Goal: Information Seeking & Learning: Learn about a topic

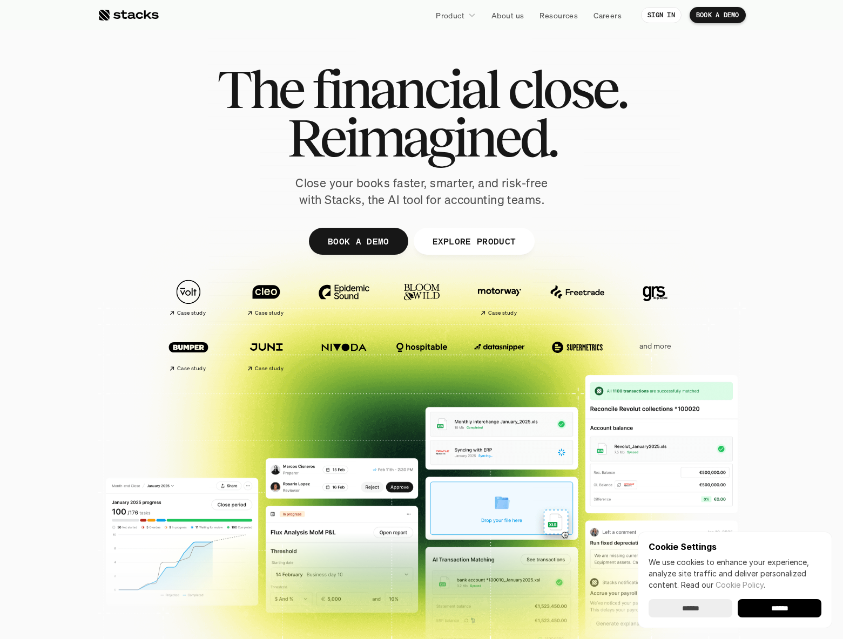
click at [808, 381] on div at bounding box center [421, 335] width 843 height 346
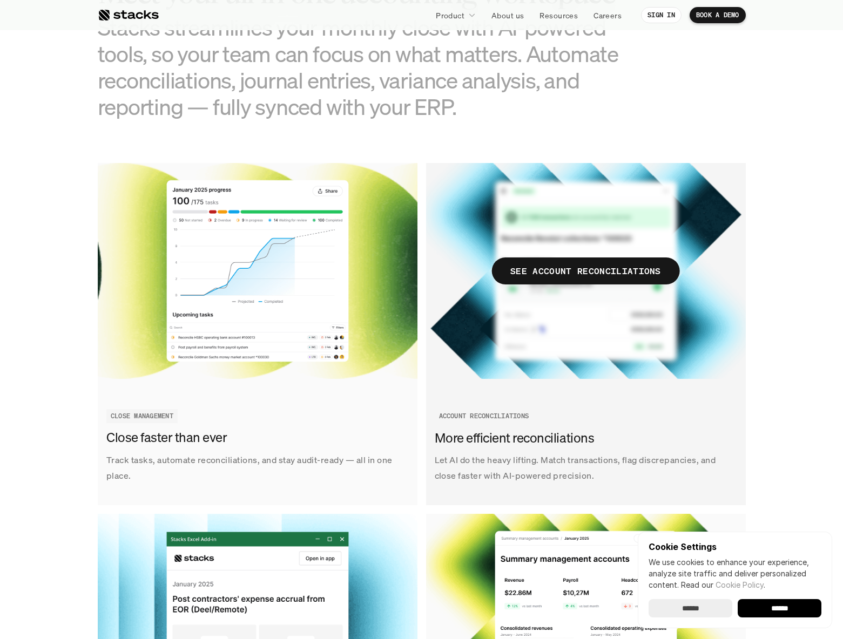
scroll to position [946, 0]
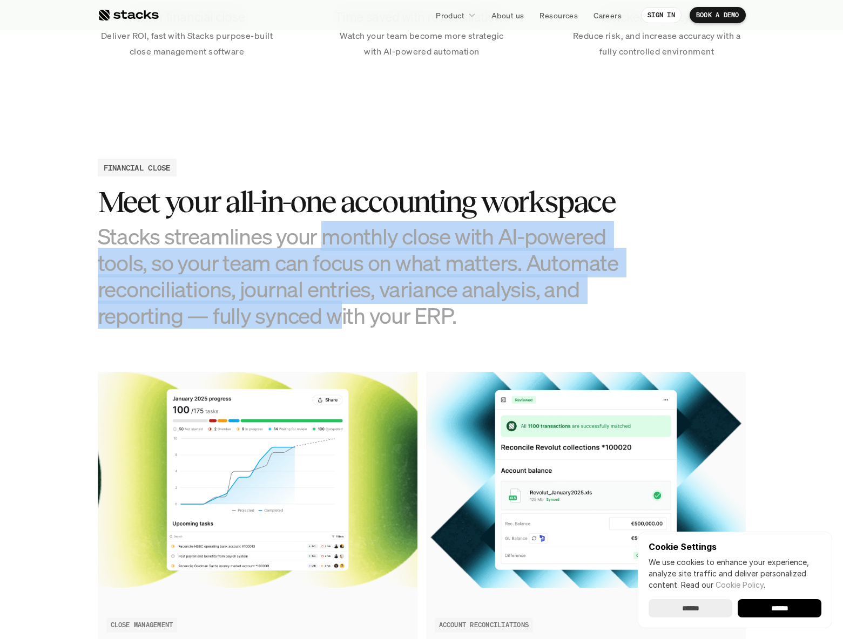
drag, startPoint x: 323, startPoint y: 240, endPoint x: 337, endPoint y: 308, distance: 69.5
click at [337, 308] on h3 "Stacks streamlines your monthly close with AI-powered tools, so your team can f…" at bounding box center [368, 276] width 540 height 106
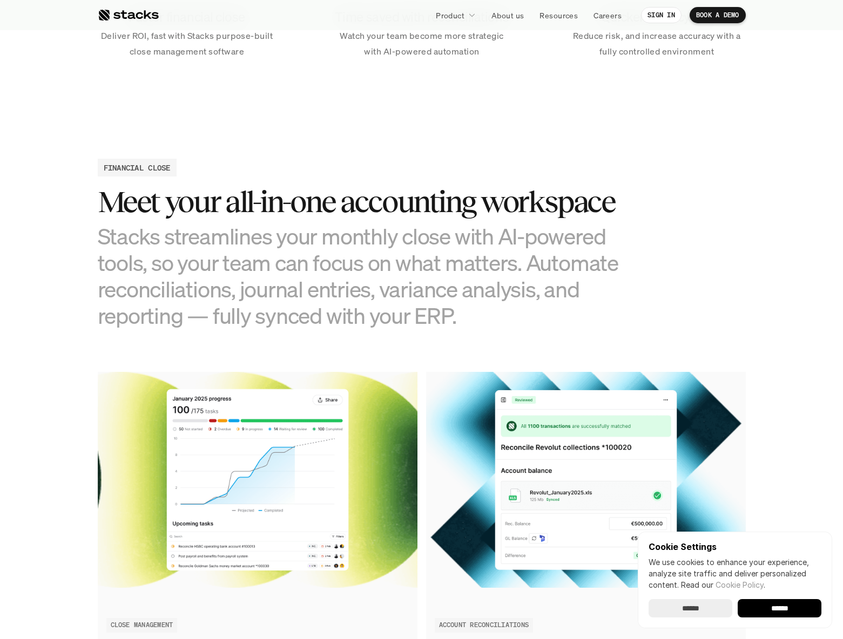
click at [370, 282] on h3 "Stacks streamlines your monthly close with AI-powered tools, so your team can f…" at bounding box center [368, 276] width 540 height 106
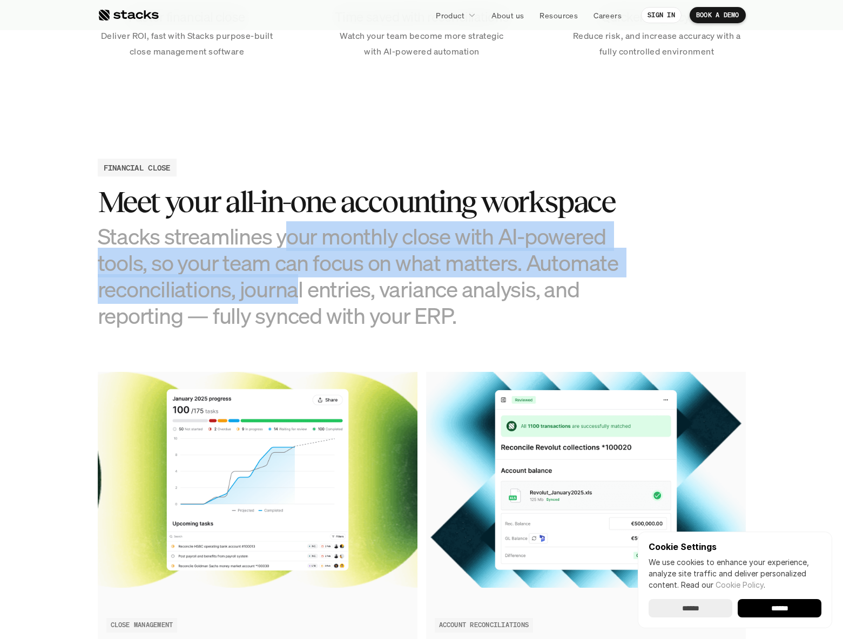
drag, startPoint x: 286, startPoint y: 233, endPoint x: 294, endPoint y: 301, distance: 68.5
click at [294, 301] on h3 "Stacks streamlines your monthly close with AI-powered tools, so your team can f…" at bounding box center [368, 276] width 540 height 106
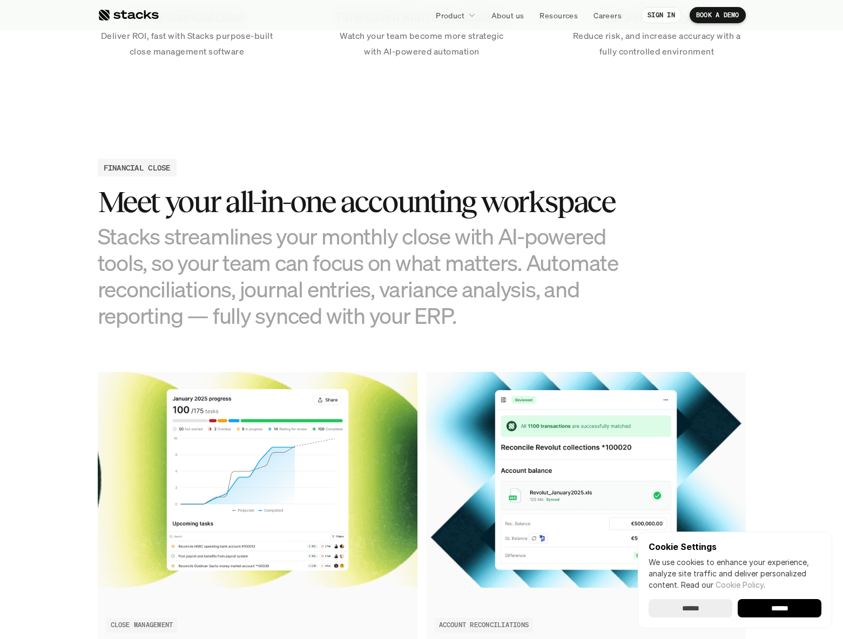
click at [327, 262] on h3 "Stacks streamlines your monthly close with AI-powered tools, so your team can f…" at bounding box center [368, 276] width 540 height 106
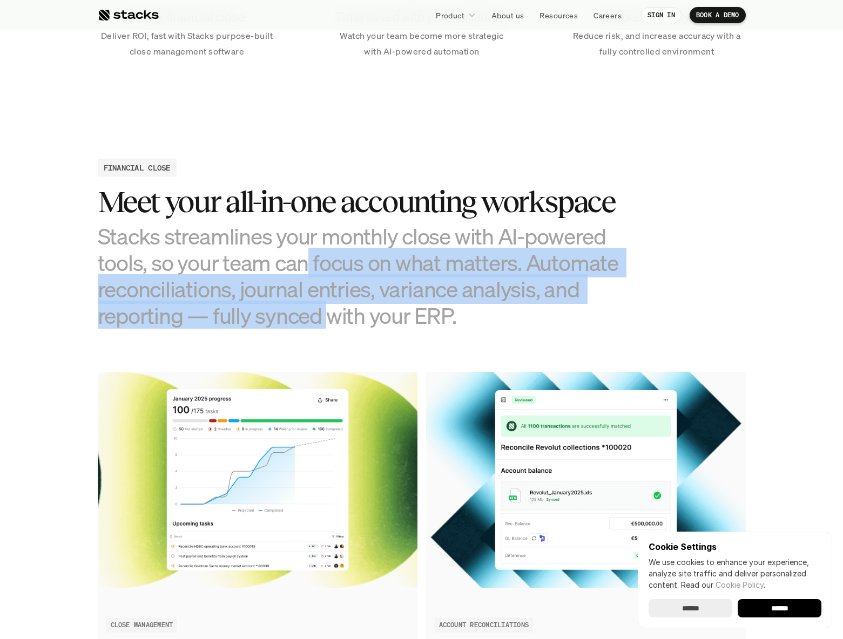
drag, startPoint x: 328, startPoint y: 322, endPoint x: 309, endPoint y: 259, distance: 65.8
click at [309, 259] on h3 "Stacks streamlines your monthly close with AI-powered tools, so your team can f…" at bounding box center [368, 276] width 540 height 106
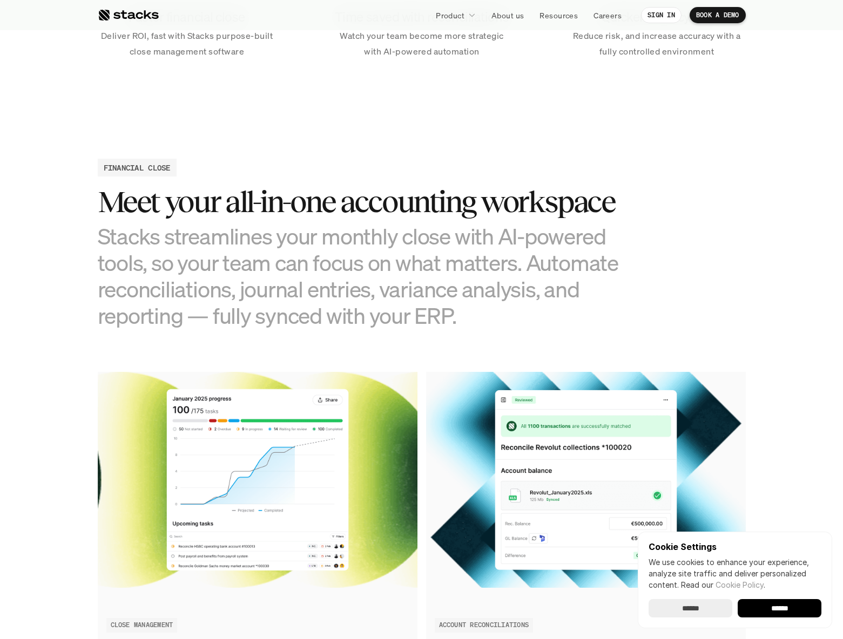
click at [384, 312] on h3 "Stacks streamlines your monthly close with AI-powered tools, so your team can f…" at bounding box center [368, 276] width 540 height 106
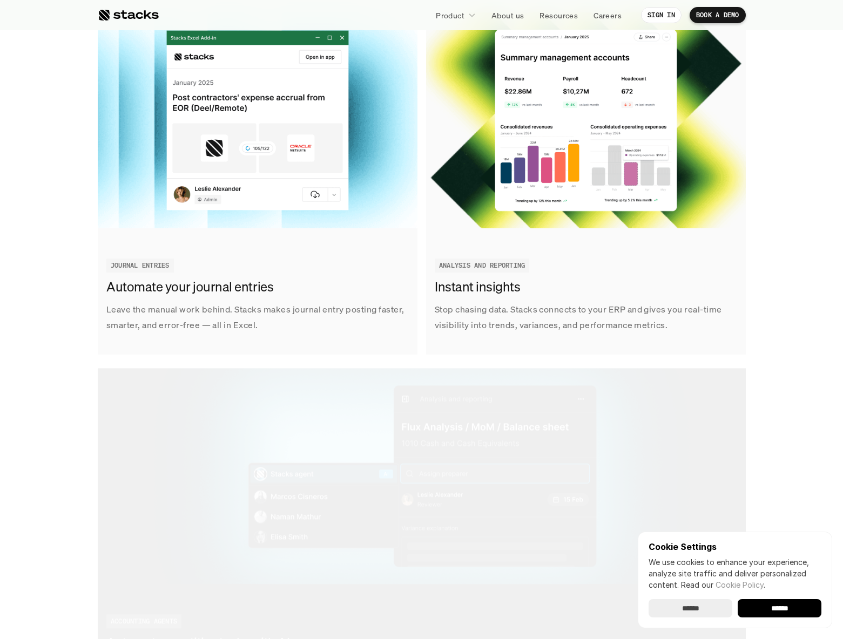
scroll to position [1891, 0]
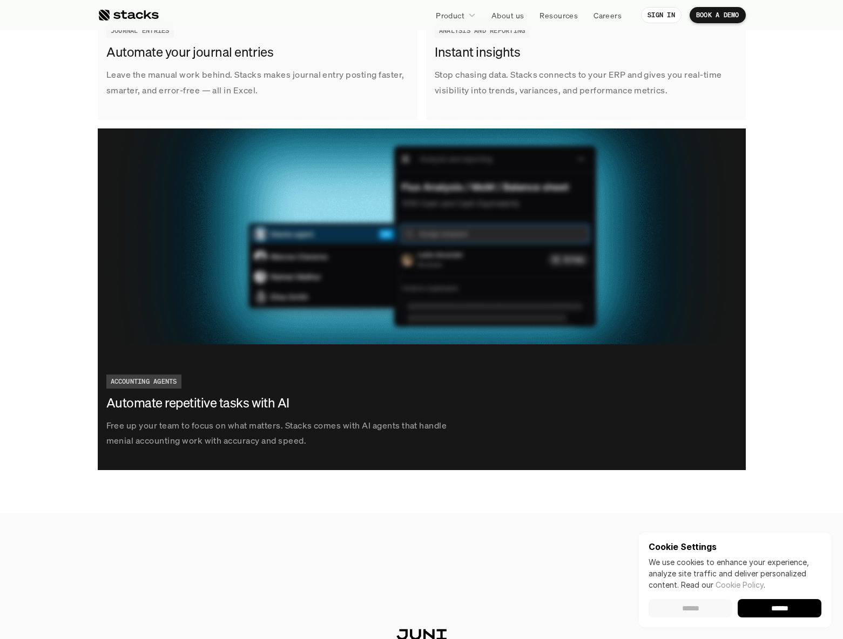
click at [712, 605] on input "******" at bounding box center [690, 608] width 84 height 18
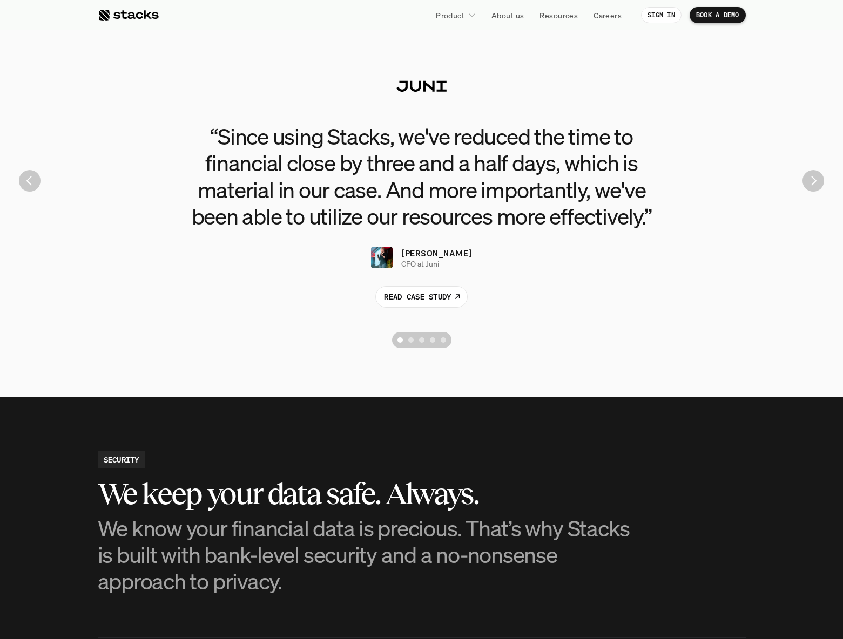
scroll to position [2656, 0]
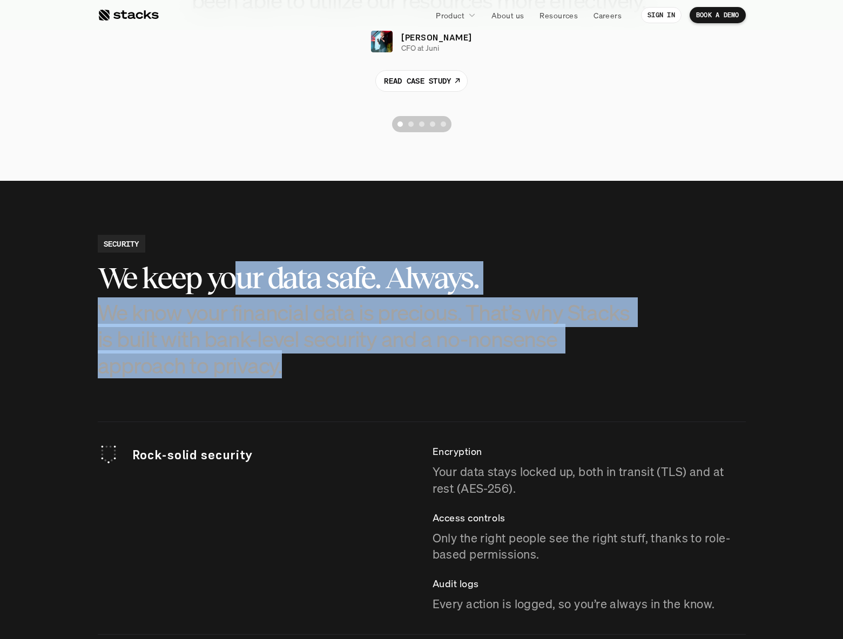
drag, startPoint x: 266, startPoint y: 331, endPoint x: 281, endPoint y: 370, distance: 42.2
click at [281, 370] on div "We keep your data safe. Always. We know your financial data is precious. That’s…" at bounding box center [368, 319] width 540 height 117
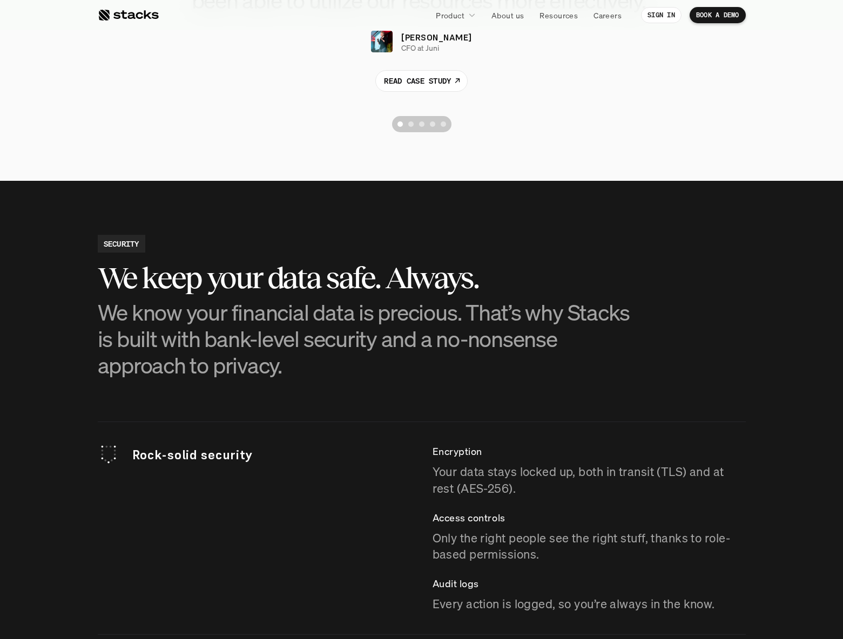
click at [346, 342] on p "We know your financial data is precious. That’s why Stacks is built with bank-l…" at bounding box center [368, 339] width 540 height 80
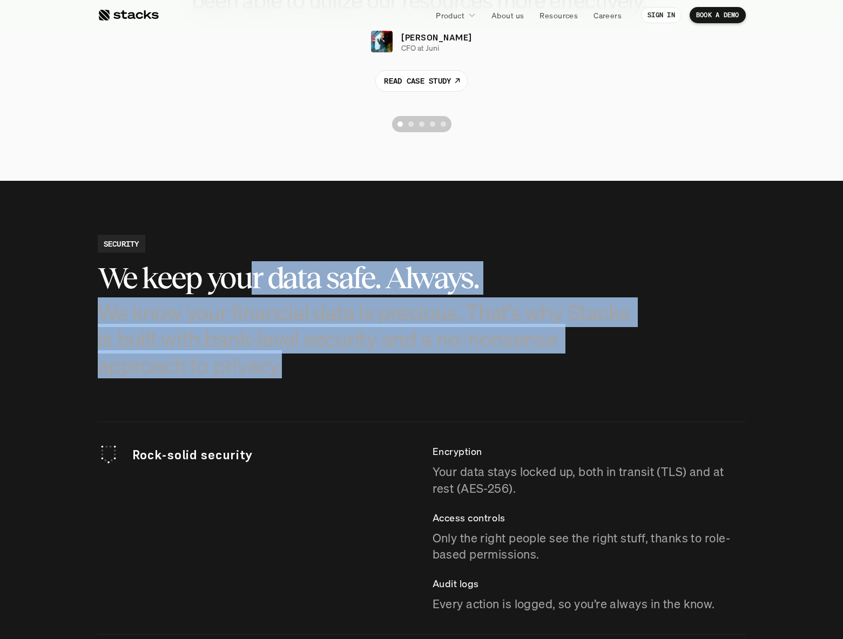
drag, startPoint x: 263, startPoint y: 276, endPoint x: 252, endPoint y: 265, distance: 16.4
click at [250, 263] on div "We keep your data safe. Always. We know your financial data is precious. That’s…" at bounding box center [368, 319] width 540 height 117
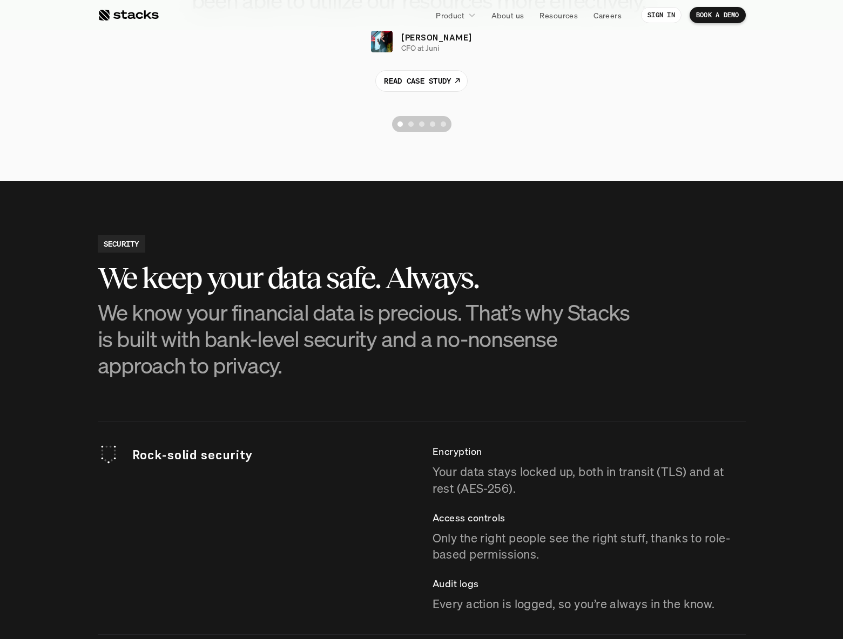
click at [395, 330] on p "We know your financial data is precious. That’s why Stacks is built with bank-l…" at bounding box center [368, 339] width 540 height 80
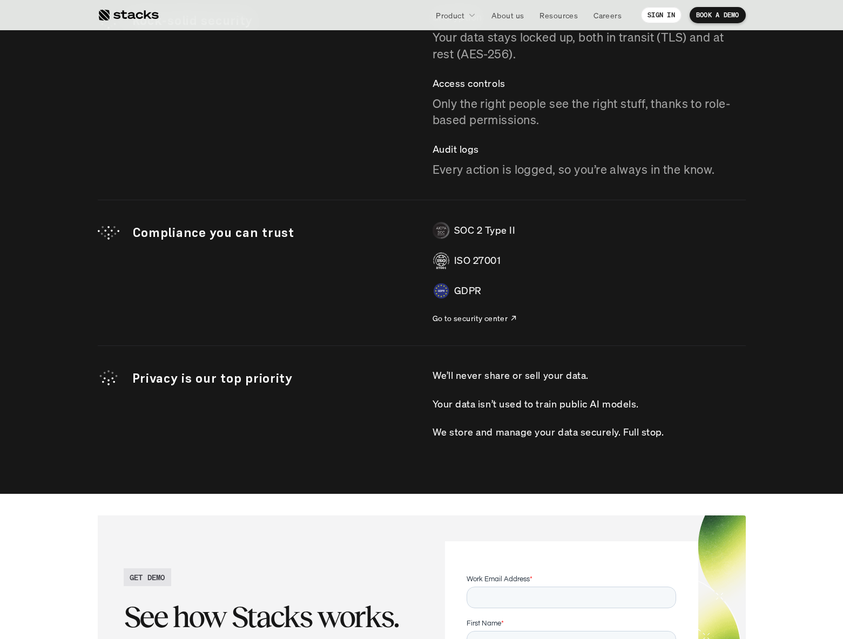
scroll to position [3143, 0]
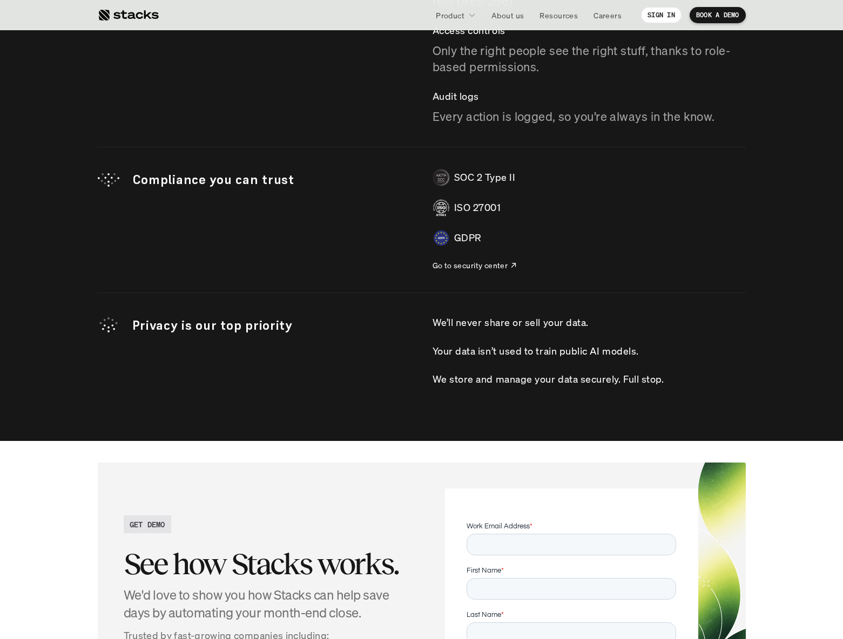
click at [533, 343] on p "Your data isn’t used to train public AI models." at bounding box center [535, 351] width 206 height 16
click at [539, 355] on p "Your data isn’t used to train public AI models." at bounding box center [535, 351] width 206 height 16
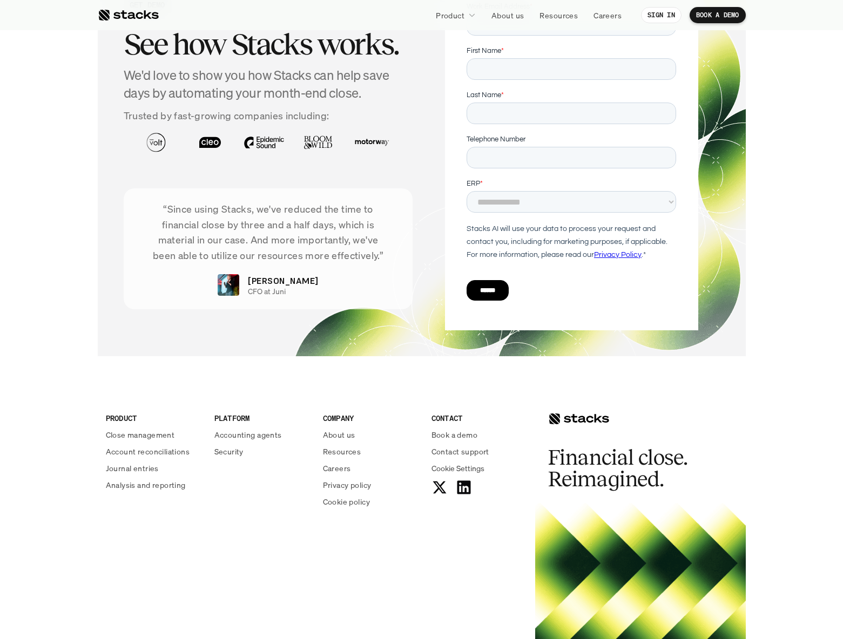
scroll to position [3748, 0]
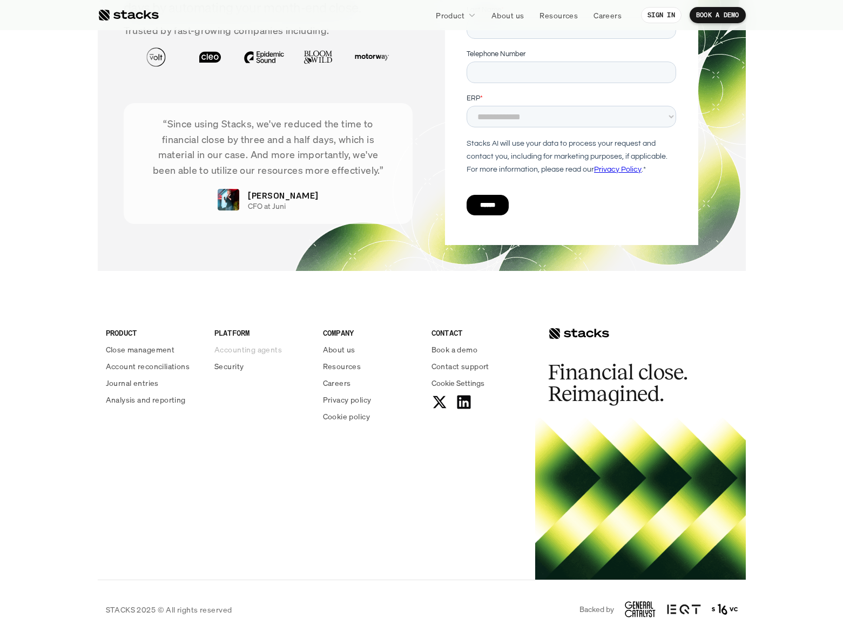
click at [243, 350] on p "Accounting agents" at bounding box center [247, 349] width 67 height 11
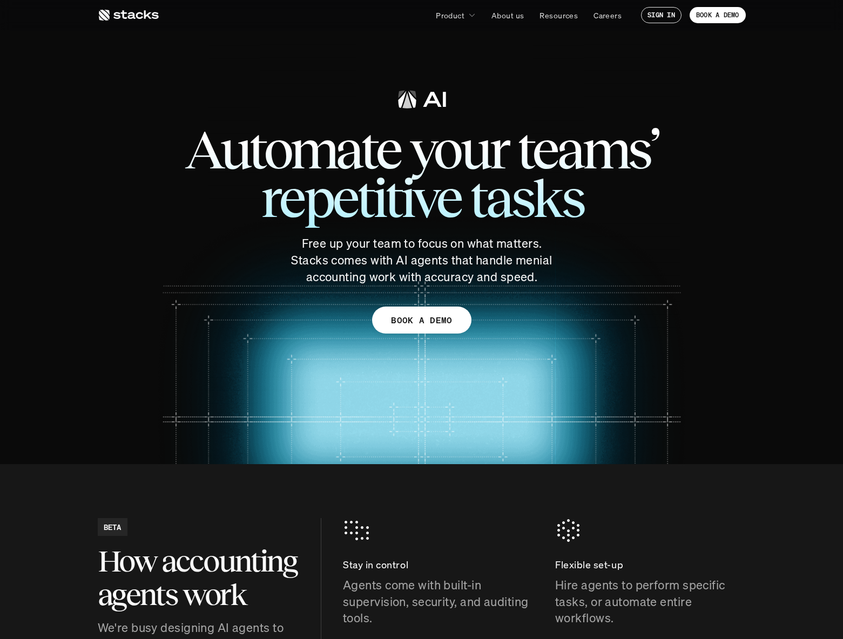
click at [150, 20] on icon at bounding box center [128, 15] width 61 height 13
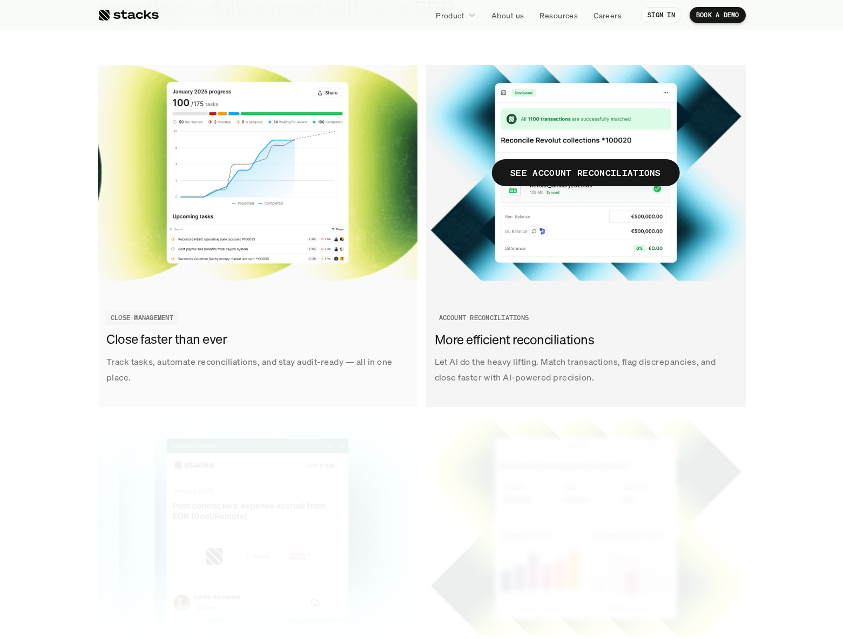
scroll to position [1383, 0]
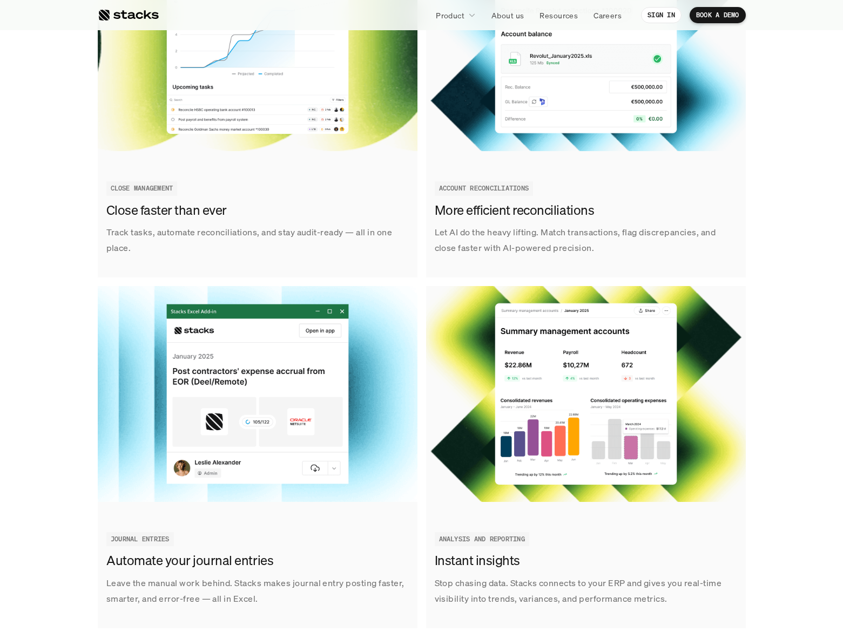
drag, startPoint x: 559, startPoint y: 246, endPoint x: 182, endPoint y: 0, distance: 449.7
